Goal: Navigation & Orientation: Find specific page/section

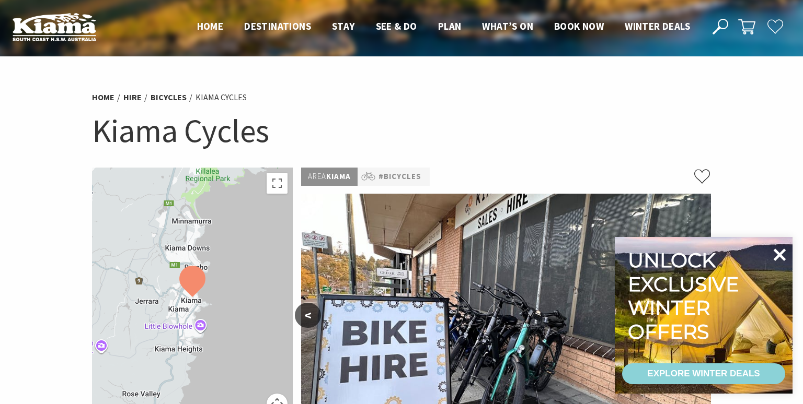
click at [784, 256] on icon at bounding box center [779, 254] width 25 height 25
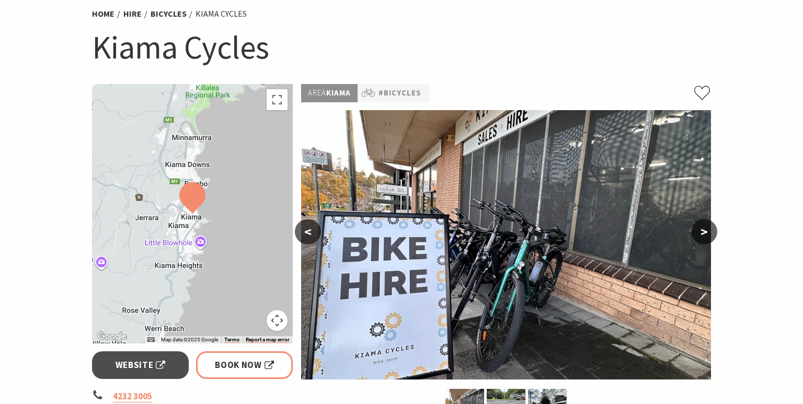
scroll to position [276, 0]
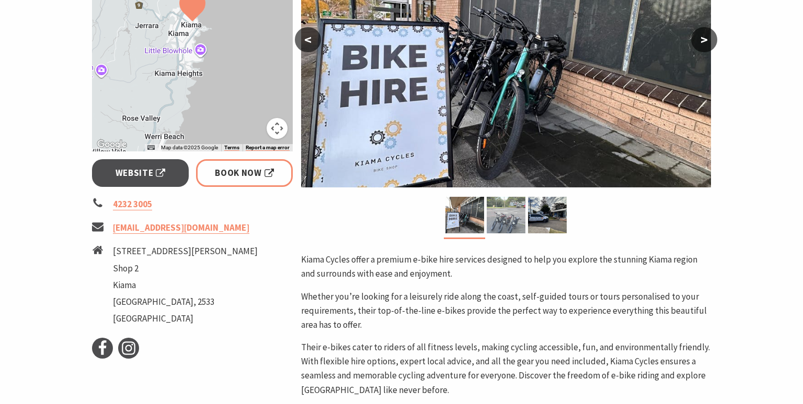
click at [518, 214] on img at bounding box center [506, 215] width 39 height 37
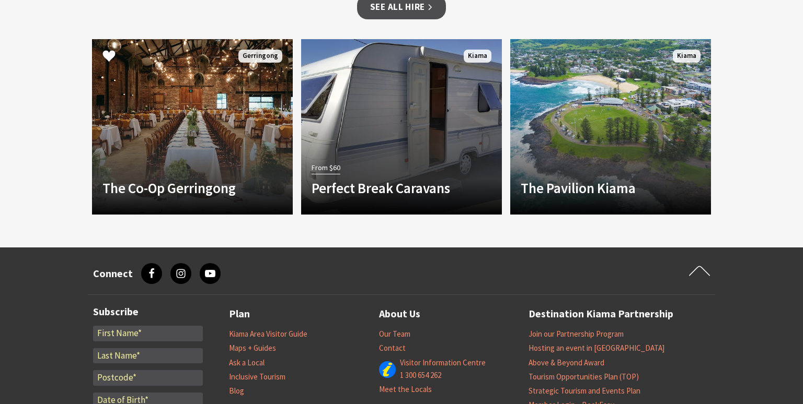
scroll to position [552, 0]
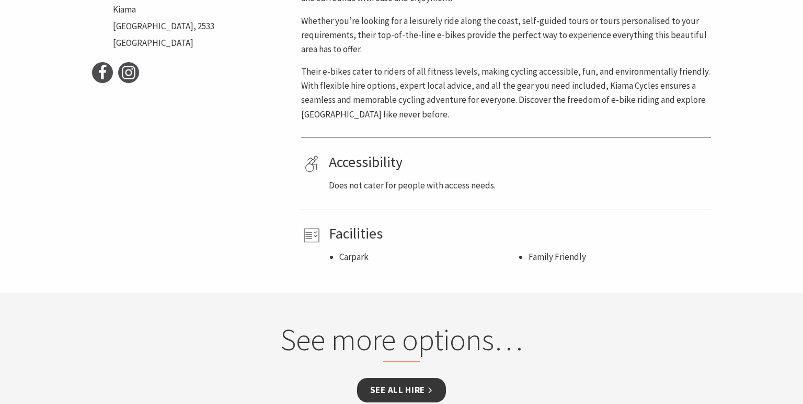
click at [423, 390] on link "See all Hire" at bounding box center [401, 390] width 89 height 25
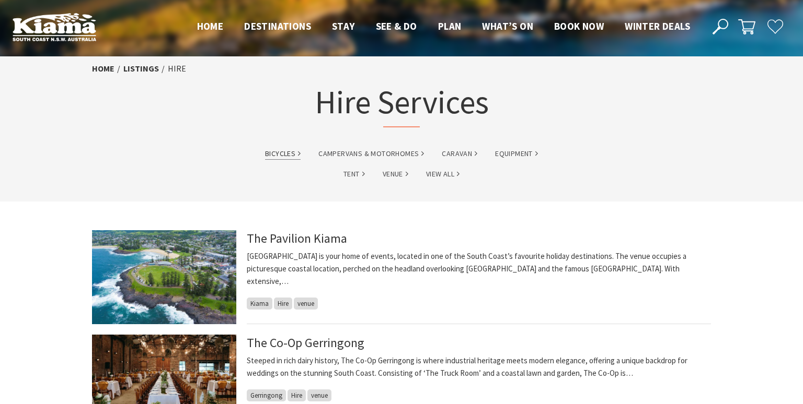
click at [280, 148] on link "Bicycles" at bounding box center [283, 154] width 36 height 12
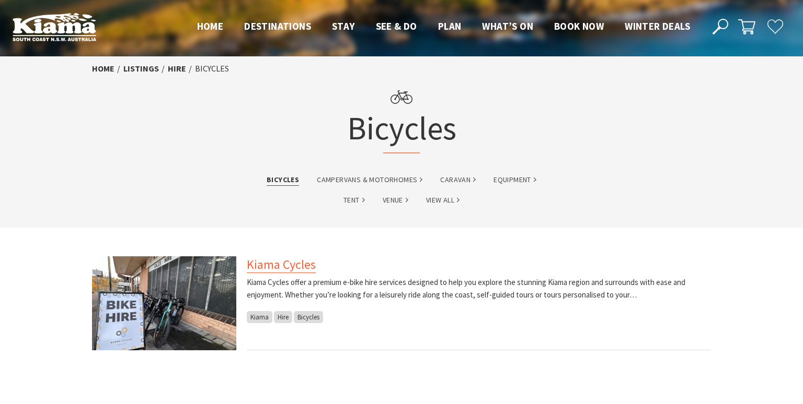
click at [301, 267] on link "Kiama Cycles" at bounding box center [281, 265] width 69 height 17
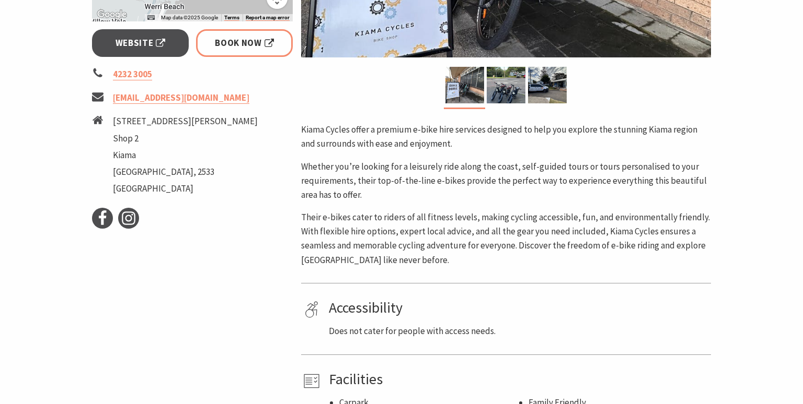
scroll to position [386, 0]
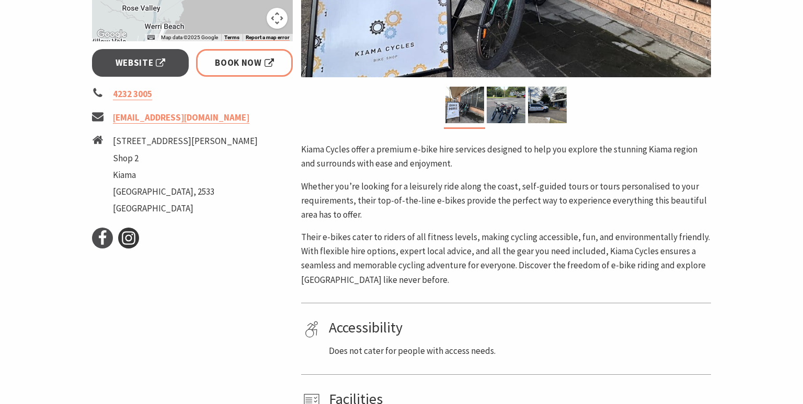
click at [131, 239] on use at bounding box center [129, 239] width 14 height 14
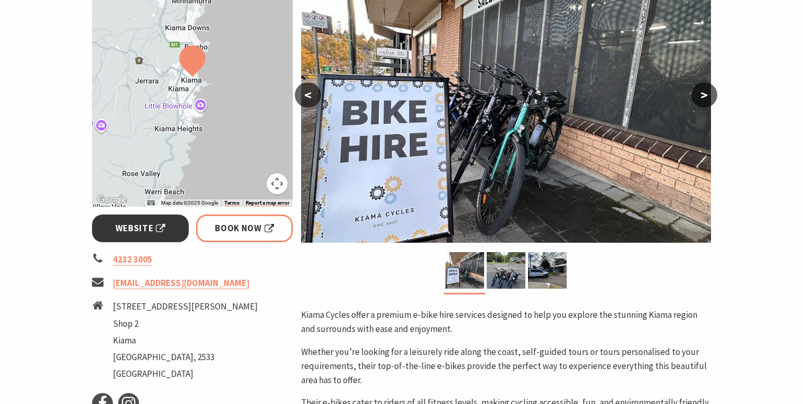
click at [122, 227] on span "Website" at bounding box center [140, 229] width 50 height 14
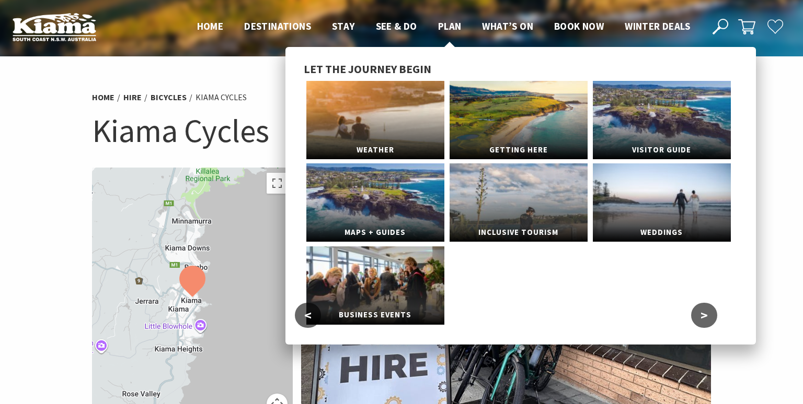
click at [448, 30] on span "Plan" at bounding box center [450, 26] width 24 height 13
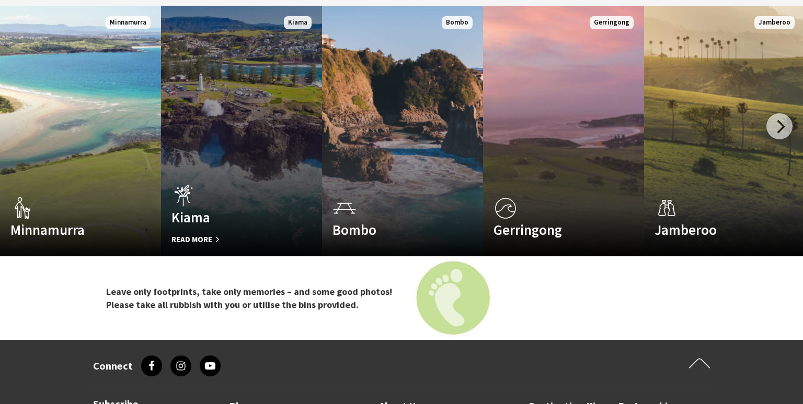
scroll to position [1380, 0]
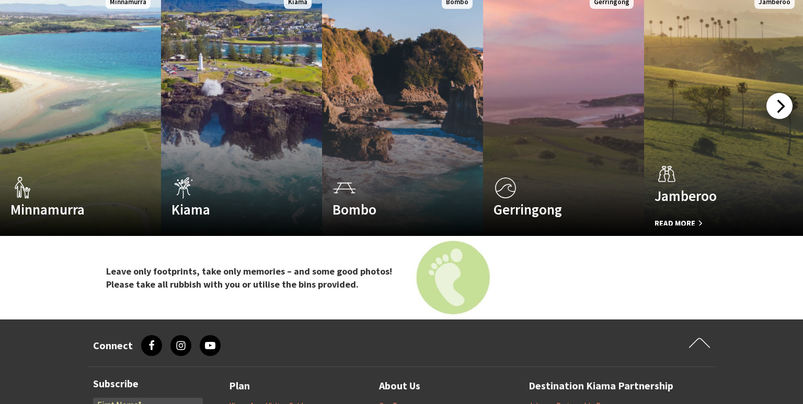
click at [769, 110] on div at bounding box center [779, 106] width 26 height 26
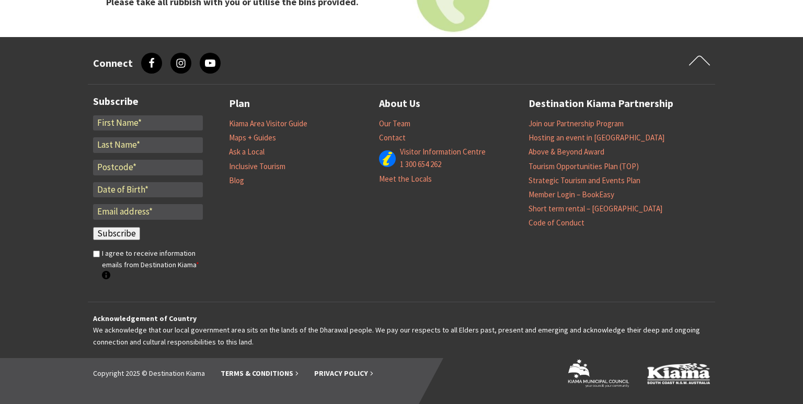
scroll to position [1677, 0]
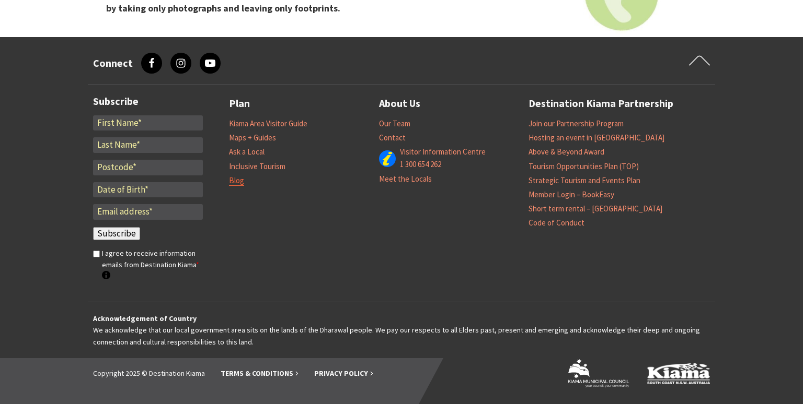
click at [237, 179] on link "Blog" at bounding box center [236, 181] width 15 height 10
